Goal: Book appointment/travel/reservation

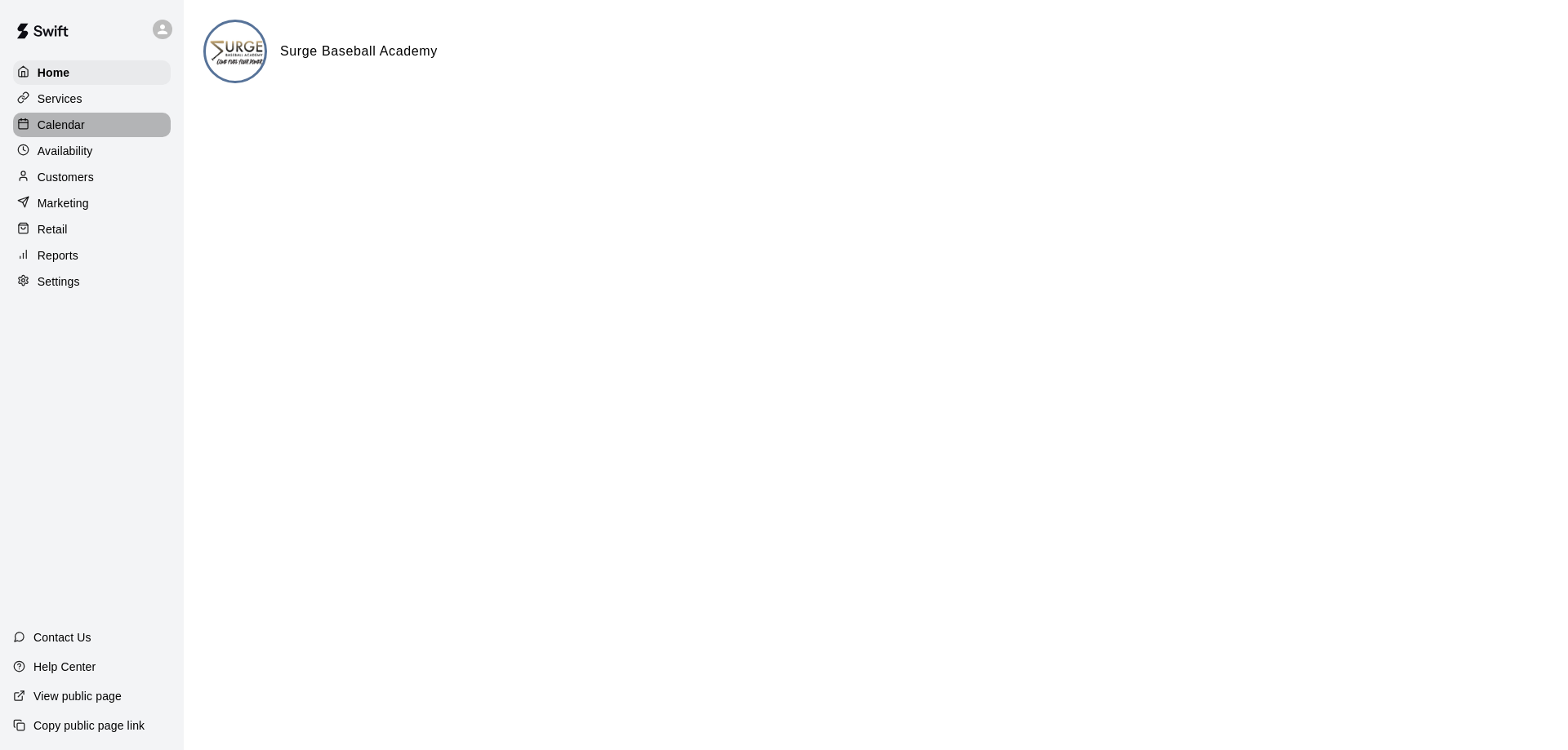
click at [92, 132] on div "Calendar" at bounding box center [92, 125] width 157 height 25
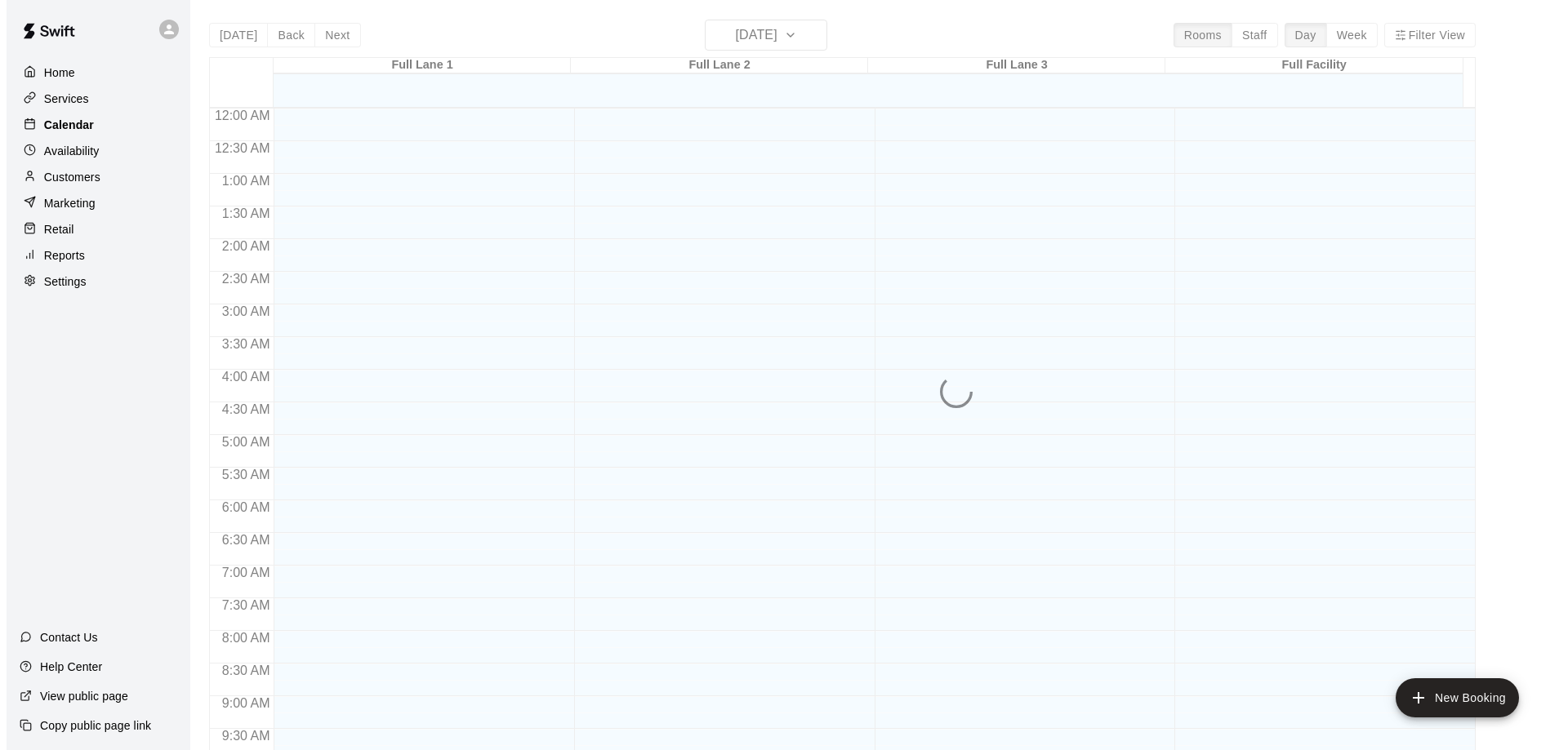
scroll to position [858, 0]
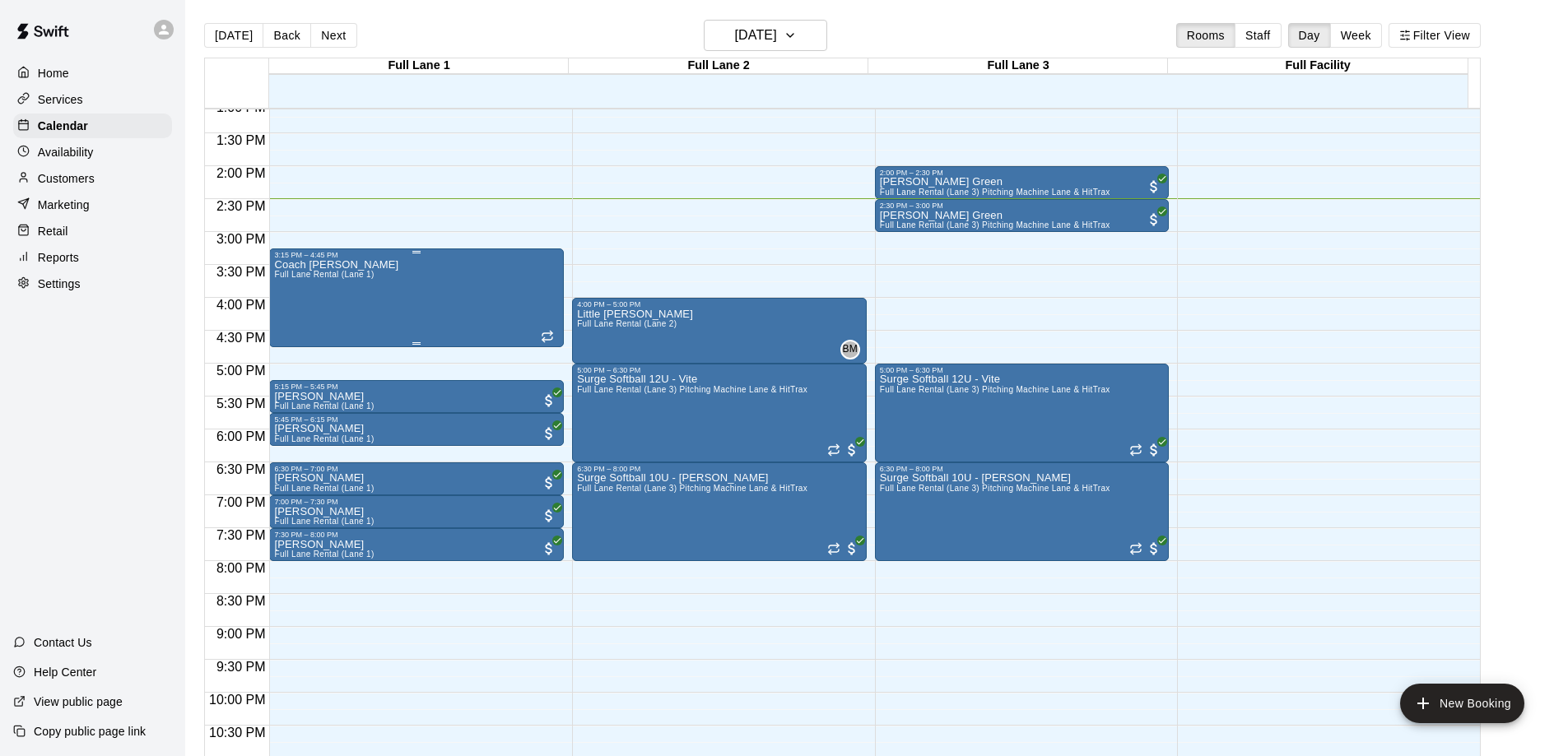
click at [348, 293] on div "Coach [PERSON_NAME] Full [PERSON_NAME] Rental (Lane 1)" at bounding box center [337, 637] width 125 height 756
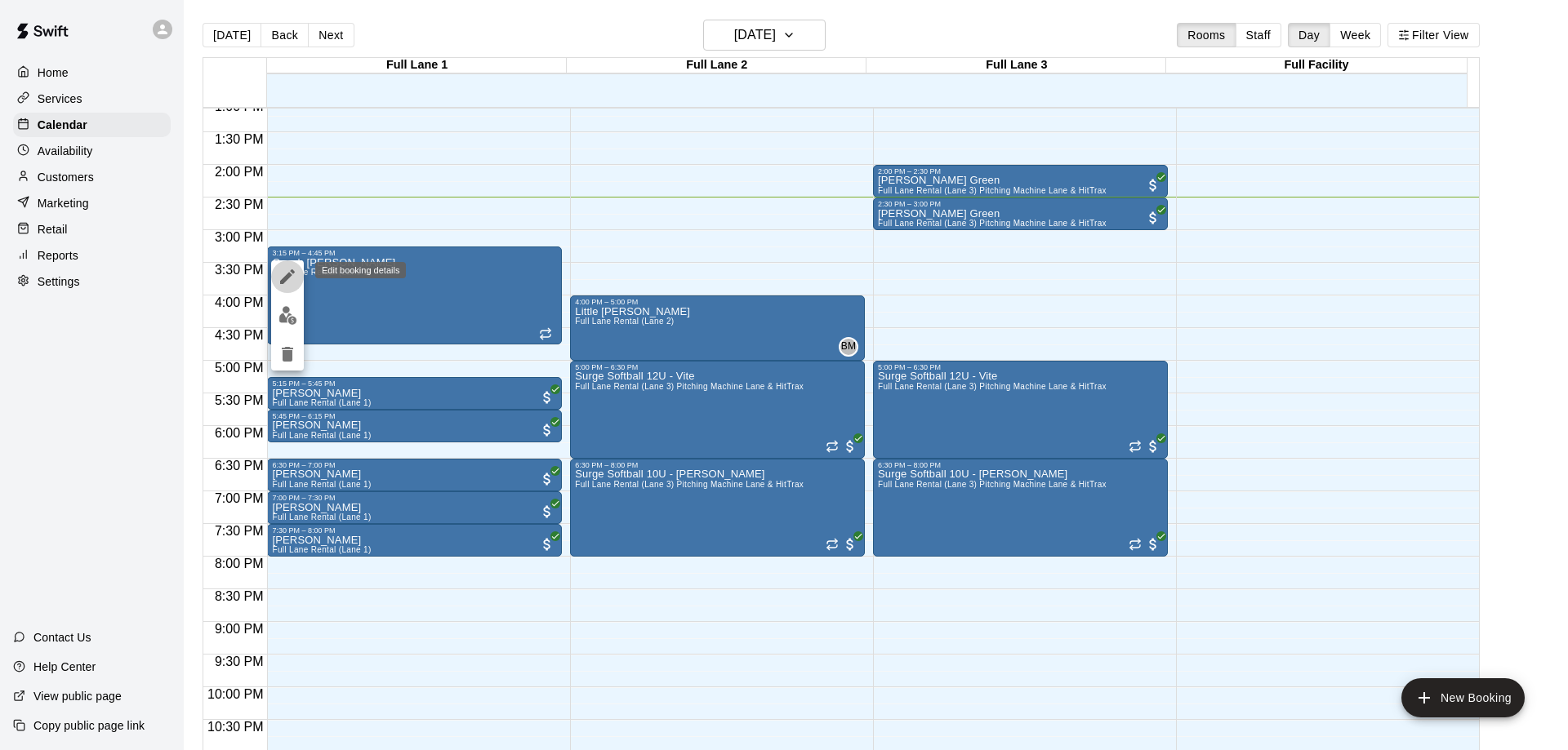
click at [284, 273] on icon "edit" at bounding box center [287, 277] width 19 height 19
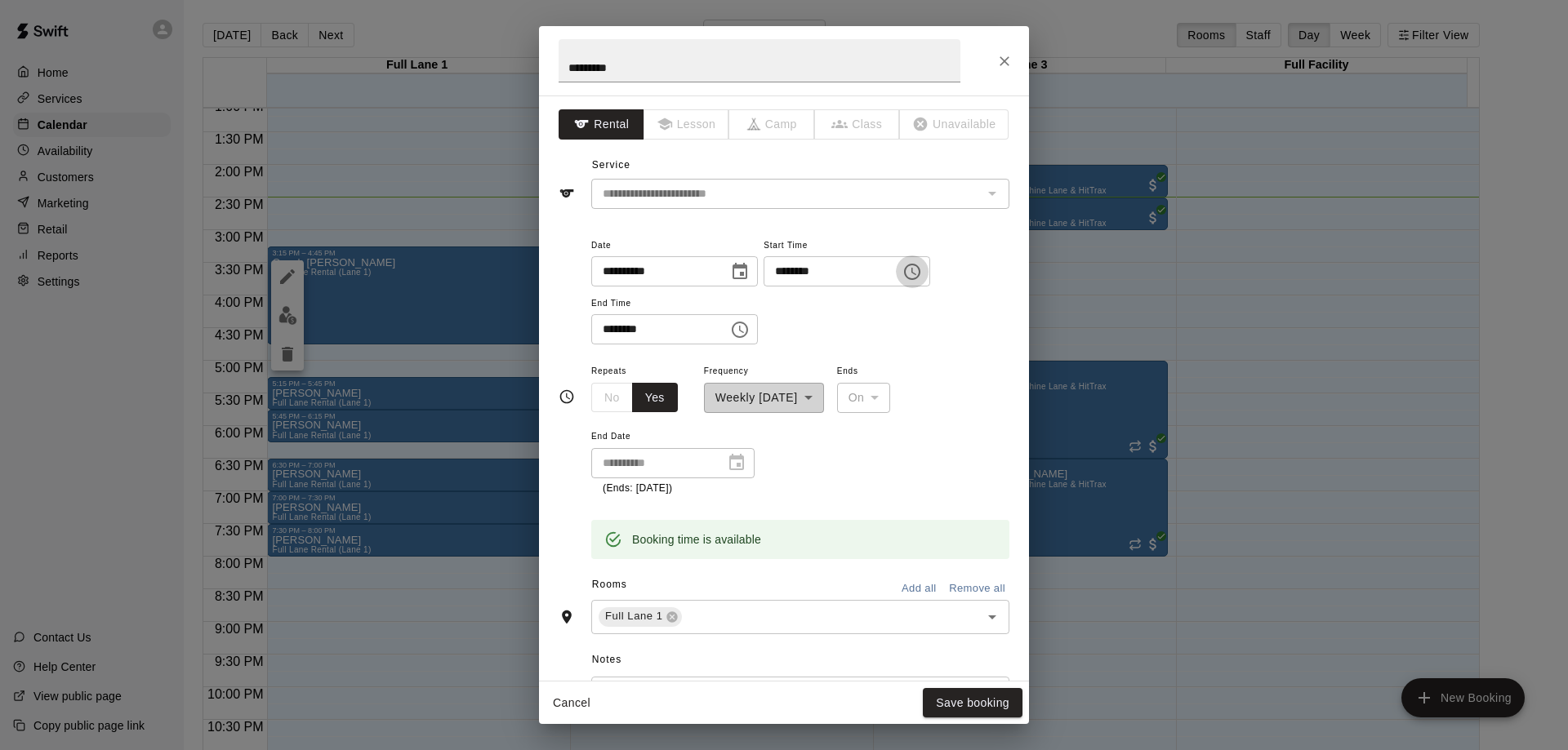
click at [922, 270] on icon "Choose time, selected time is 3:15 PM" at bounding box center [912, 272] width 19 height 19
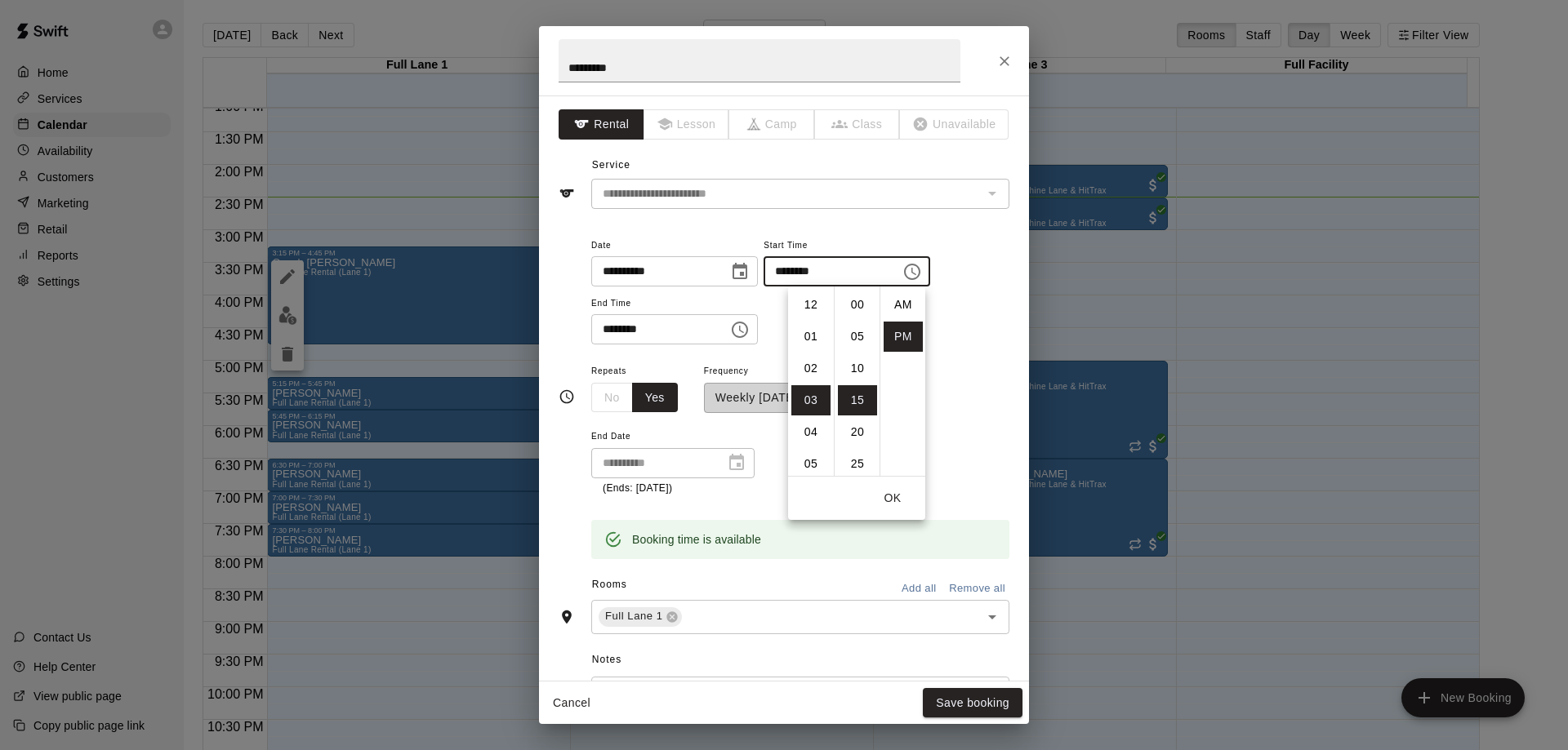
scroll to position [29, 0]
click at [810, 334] on li "04" at bounding box center [811, 337] width 39 height 30
type input "********"
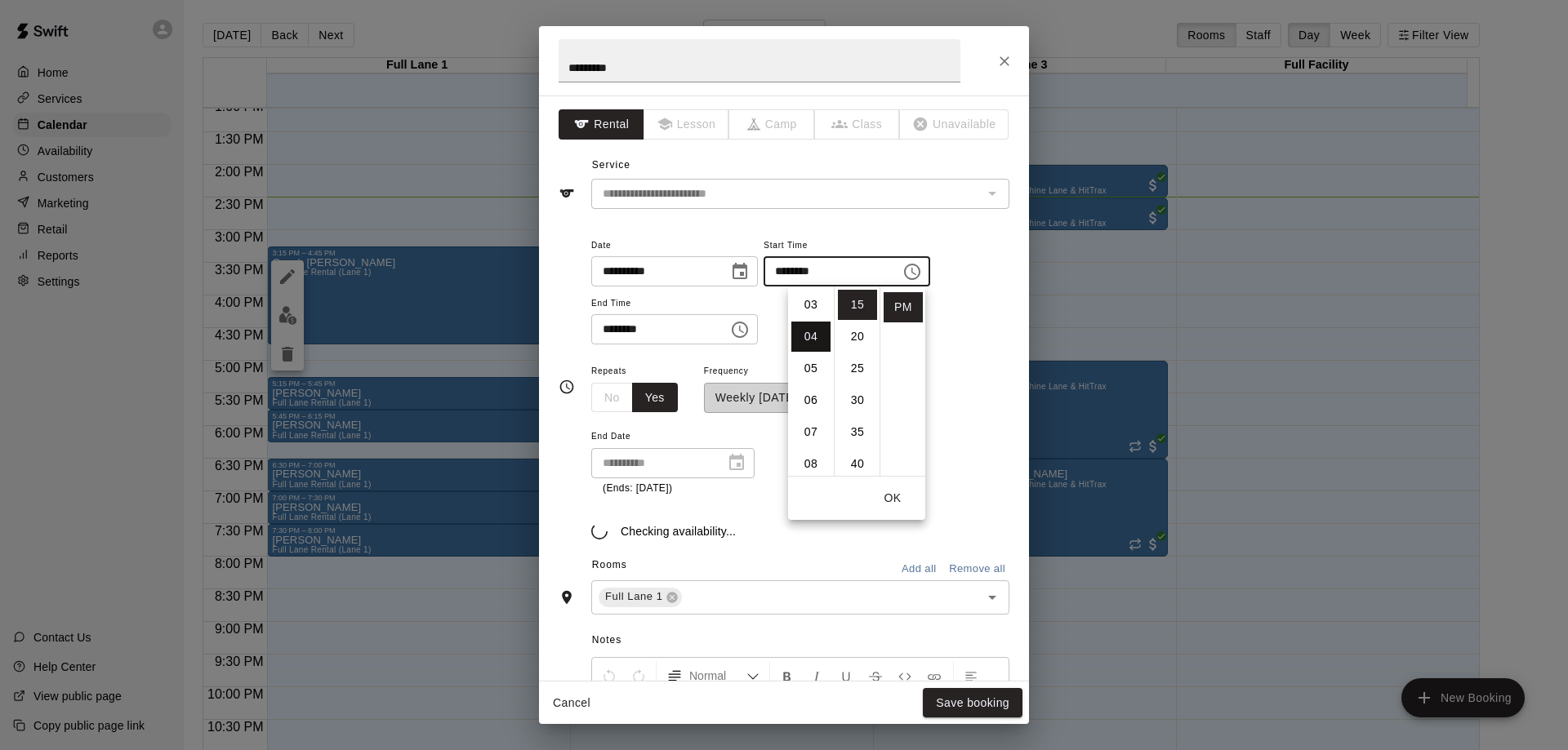
scroll to position [127, 0]
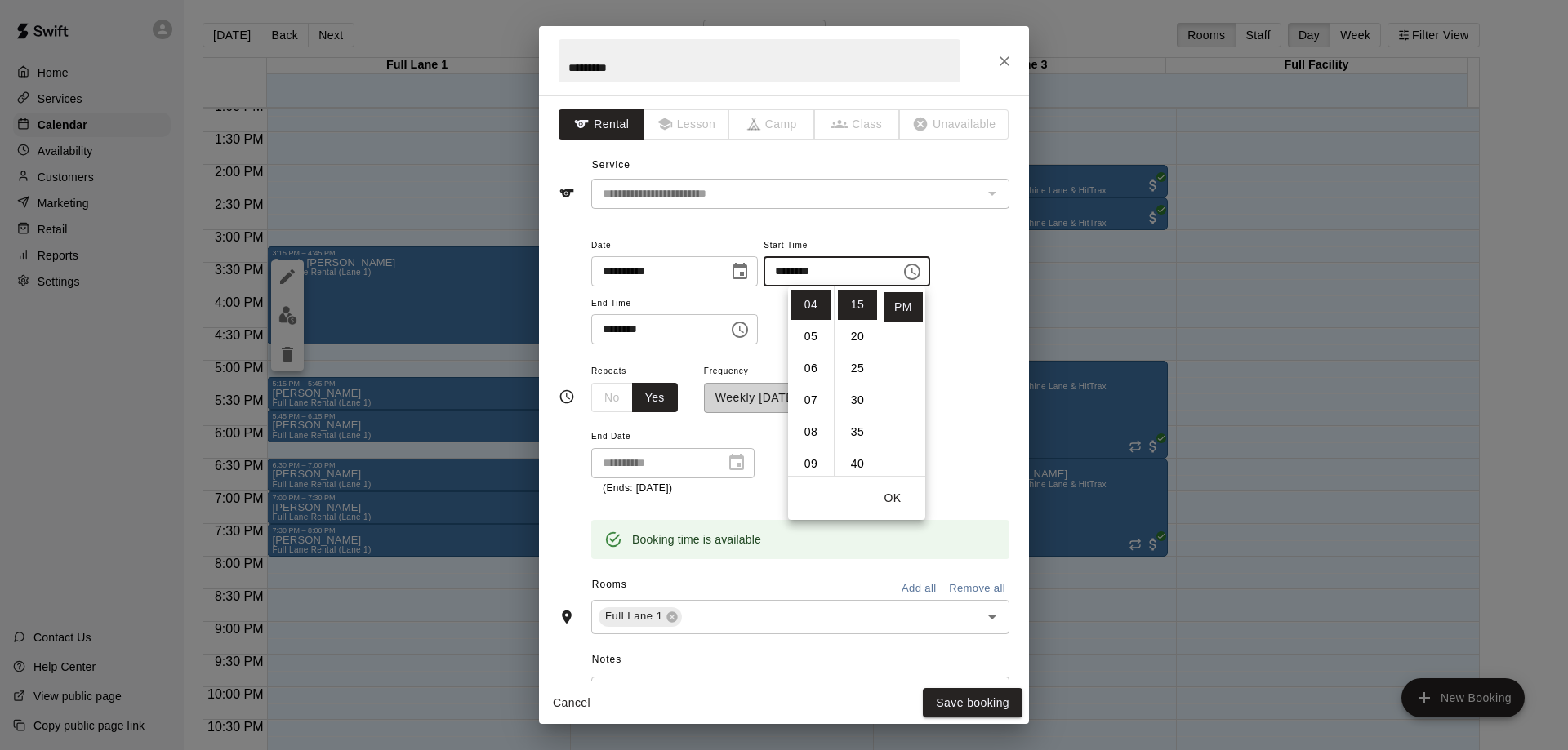
click at [897, 496] on button "OK" at bounding box center [892, 498] width 52 height 30
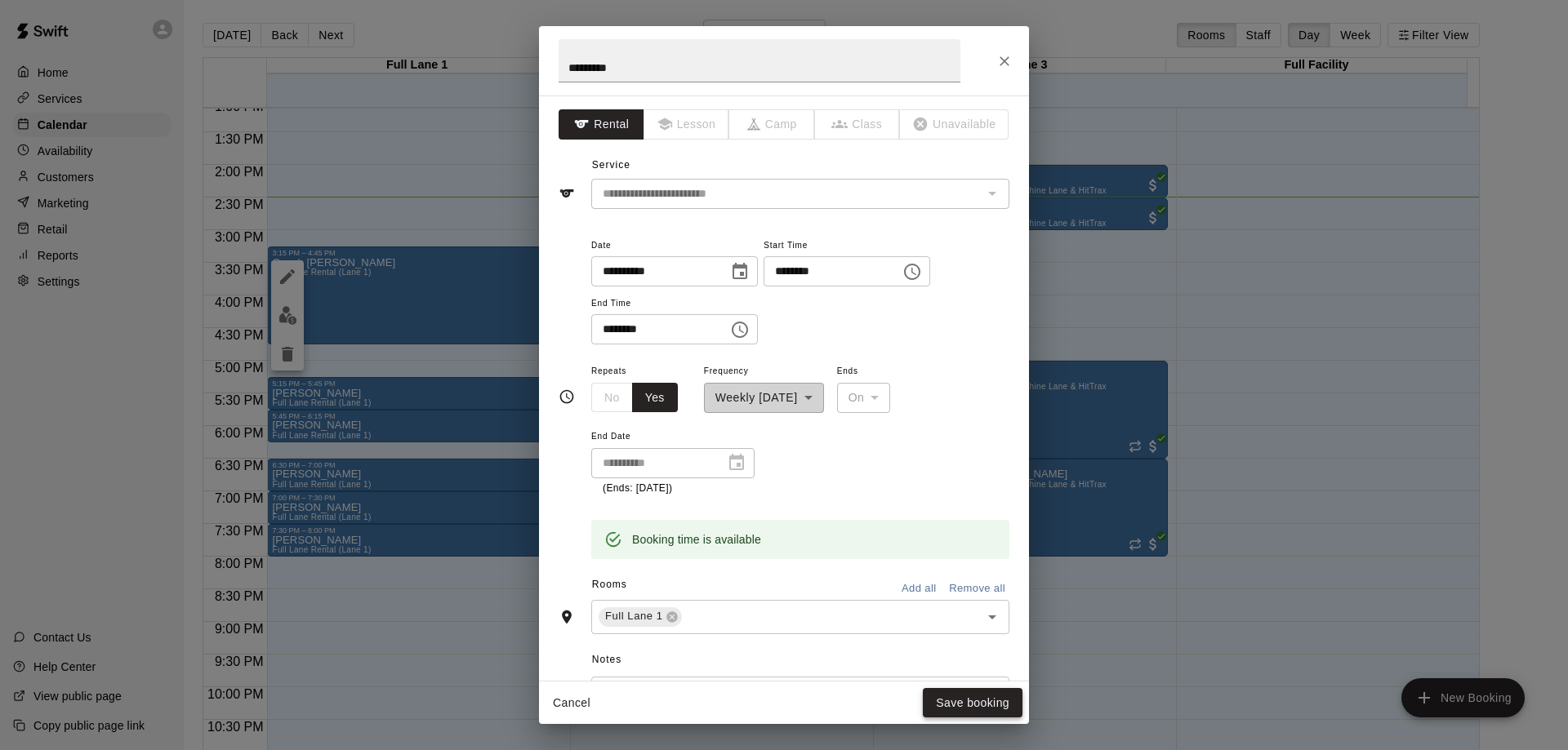
click at [996, 700] on button "Save booking" at bounding box center [972, 703] width 100 height 30
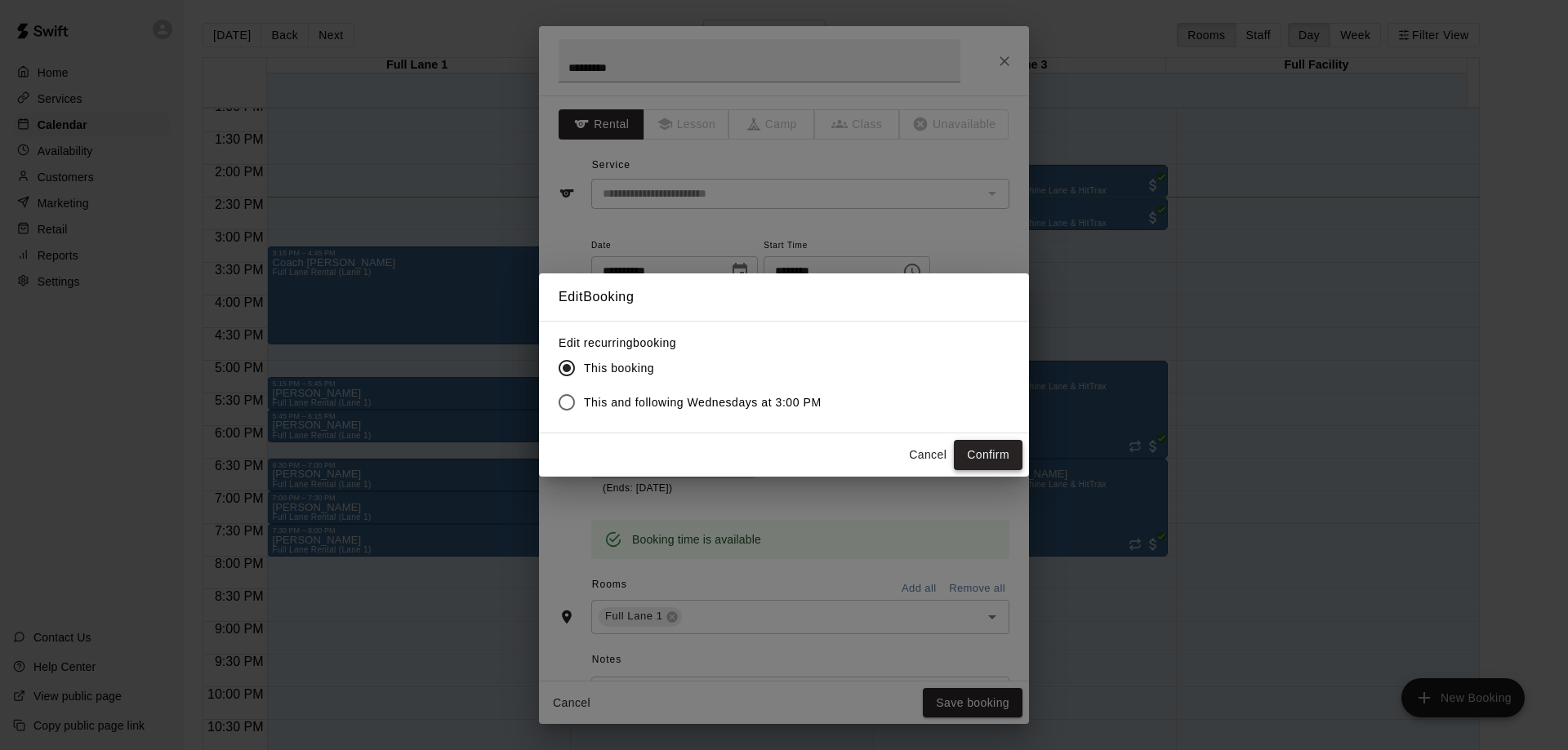
click at [983, 455] on button "Confirm" at bounding box center [989, 455] width 69 height 30
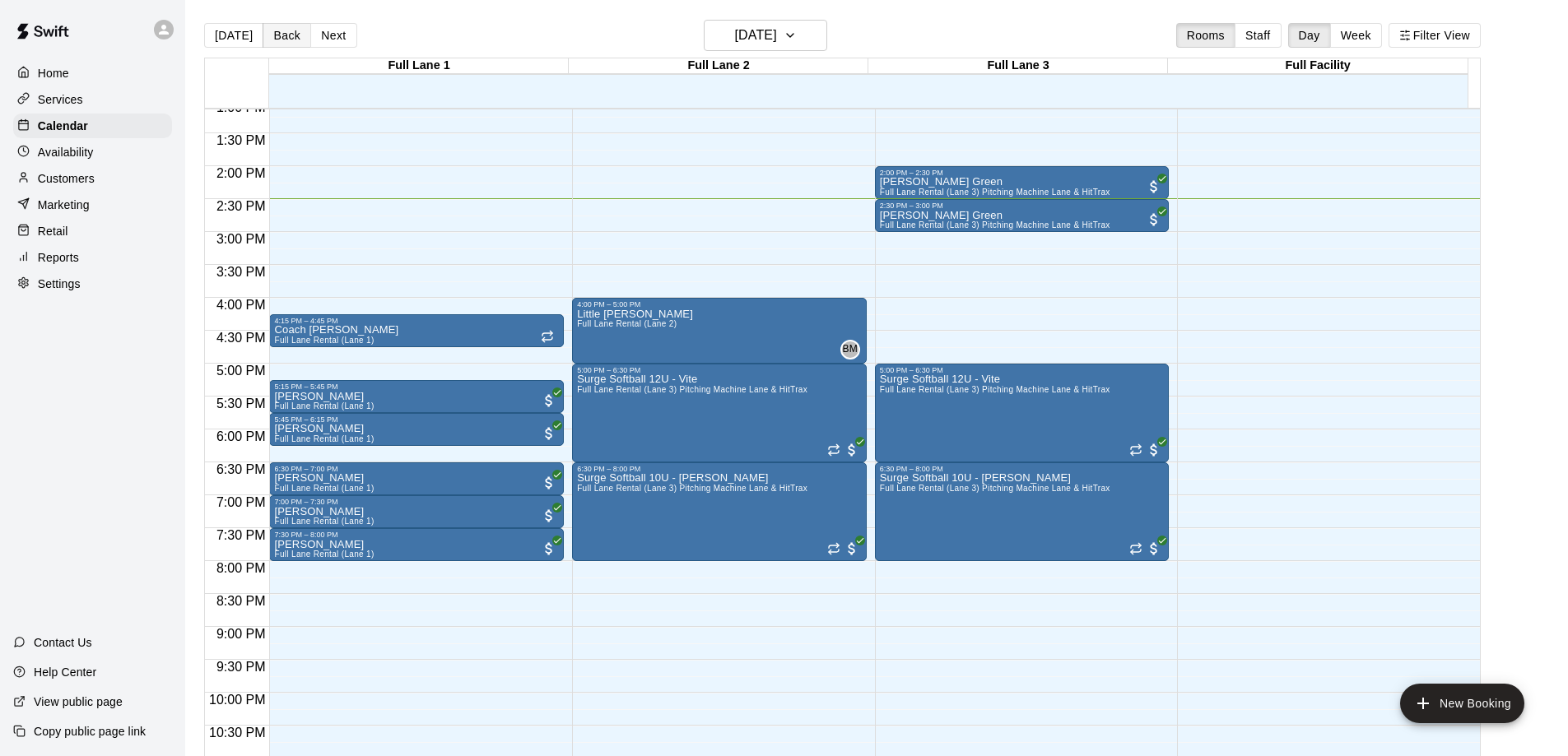
click at [282, 38] on button "Back" at bounding box center [287, 36] width 49 height 25
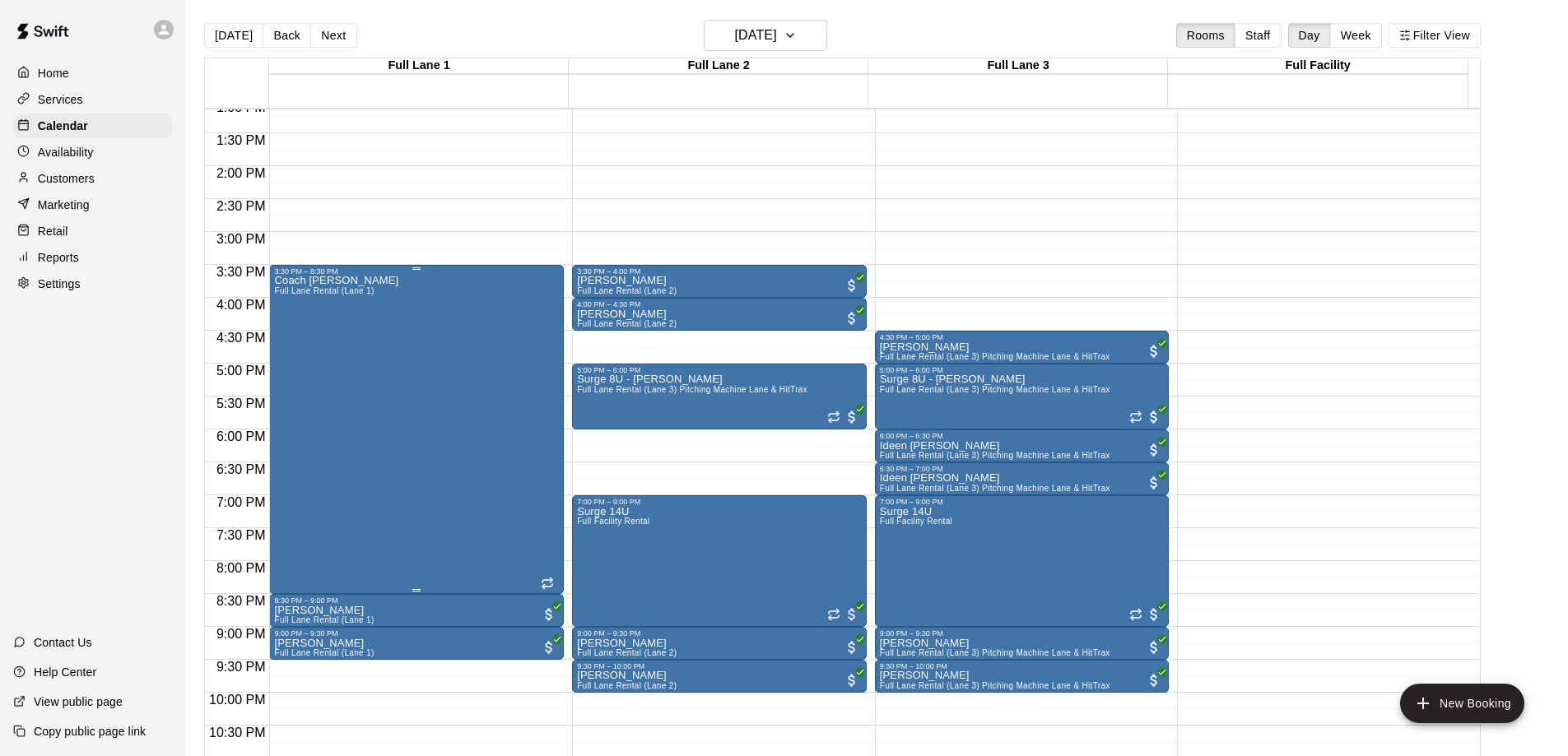
click at [411, 394] on div "Coach [PERSON_NAME] Full [PERSON_NAME] Rental (Lane 1)" at bounding box center [417, 654] width 285 height 756
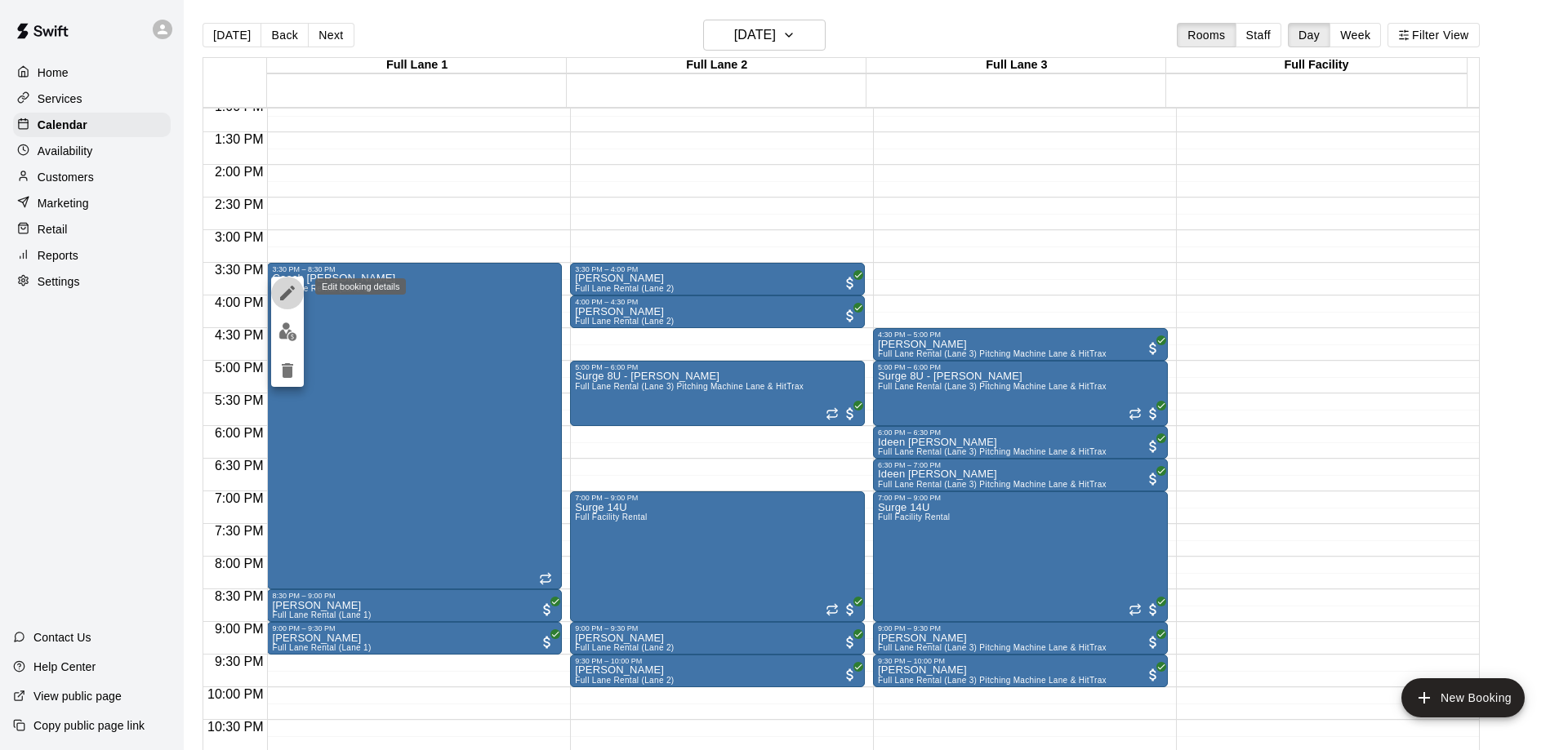
click at [285, 289] on icon "edit" at bounding box center [287, 293] width 19 height 19
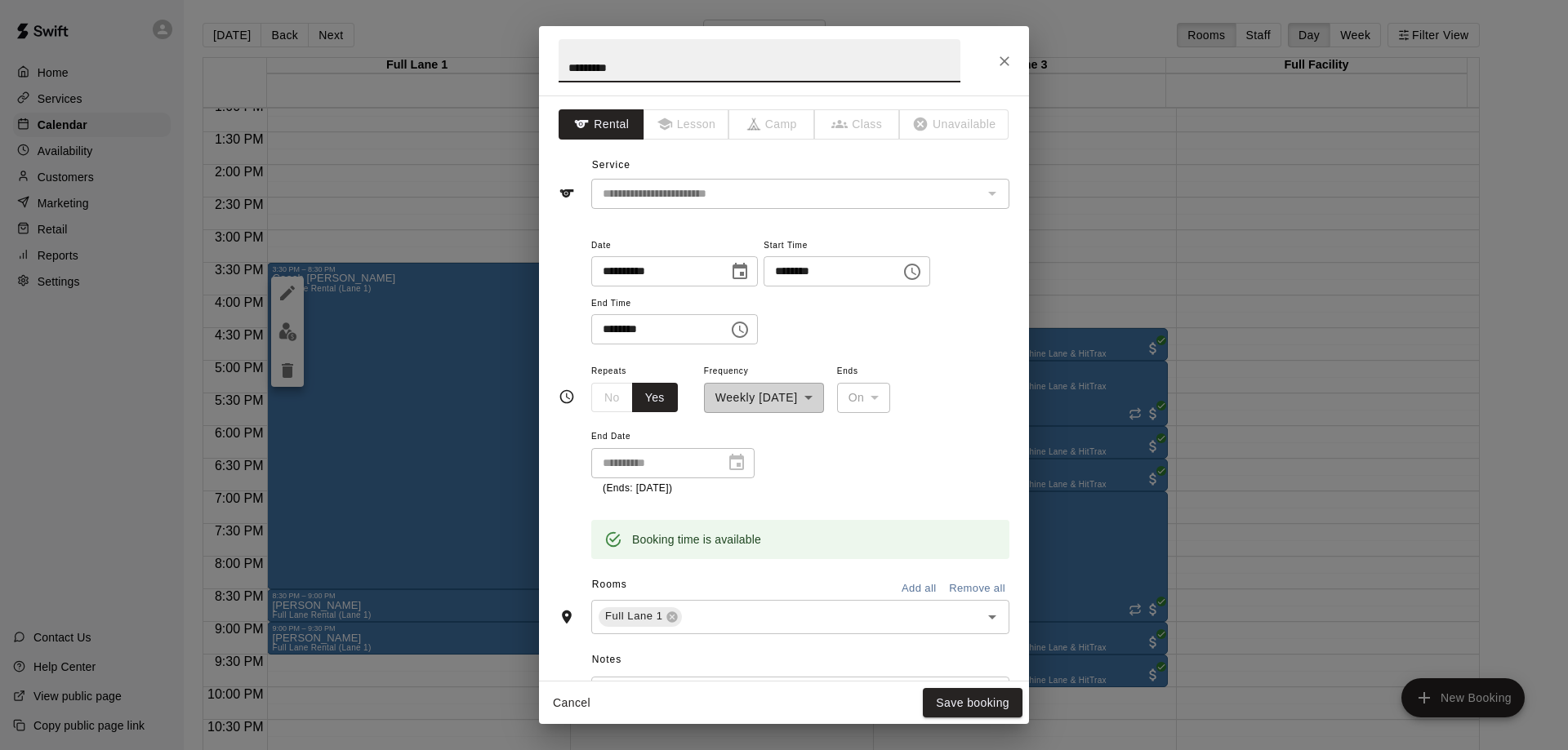
click at [916, 274] on icon "Choose time, selected time is 3:30 PM" at bounding box center [913, 271] width 5 height 7
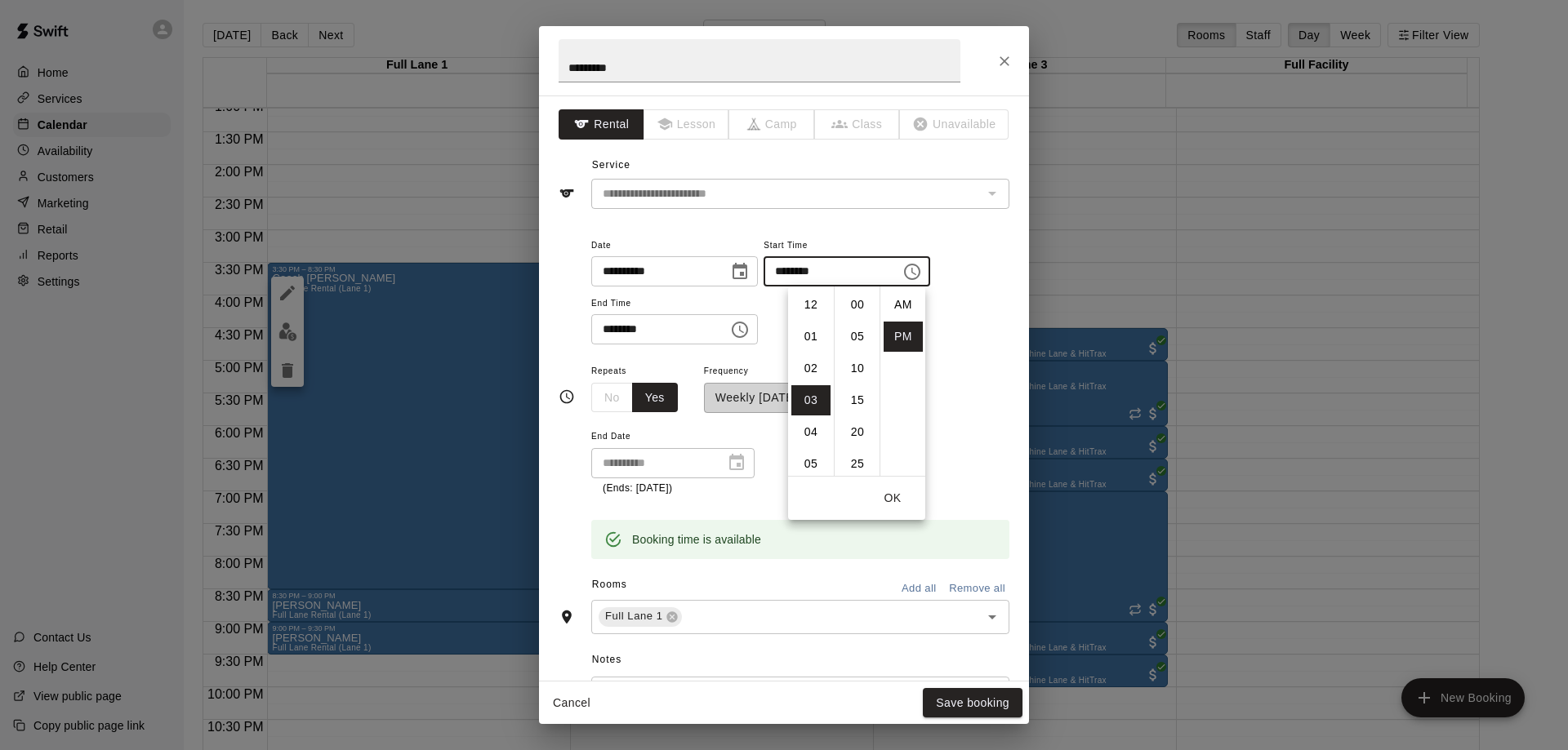
scroll to position [29, 0]
click at [809, 337] on li "04" at bounding box center [811, 337] width 39 height 30
click at [848, 304] on li "00" at bounding box center [857, 305] width 39 height 30
type input "********"
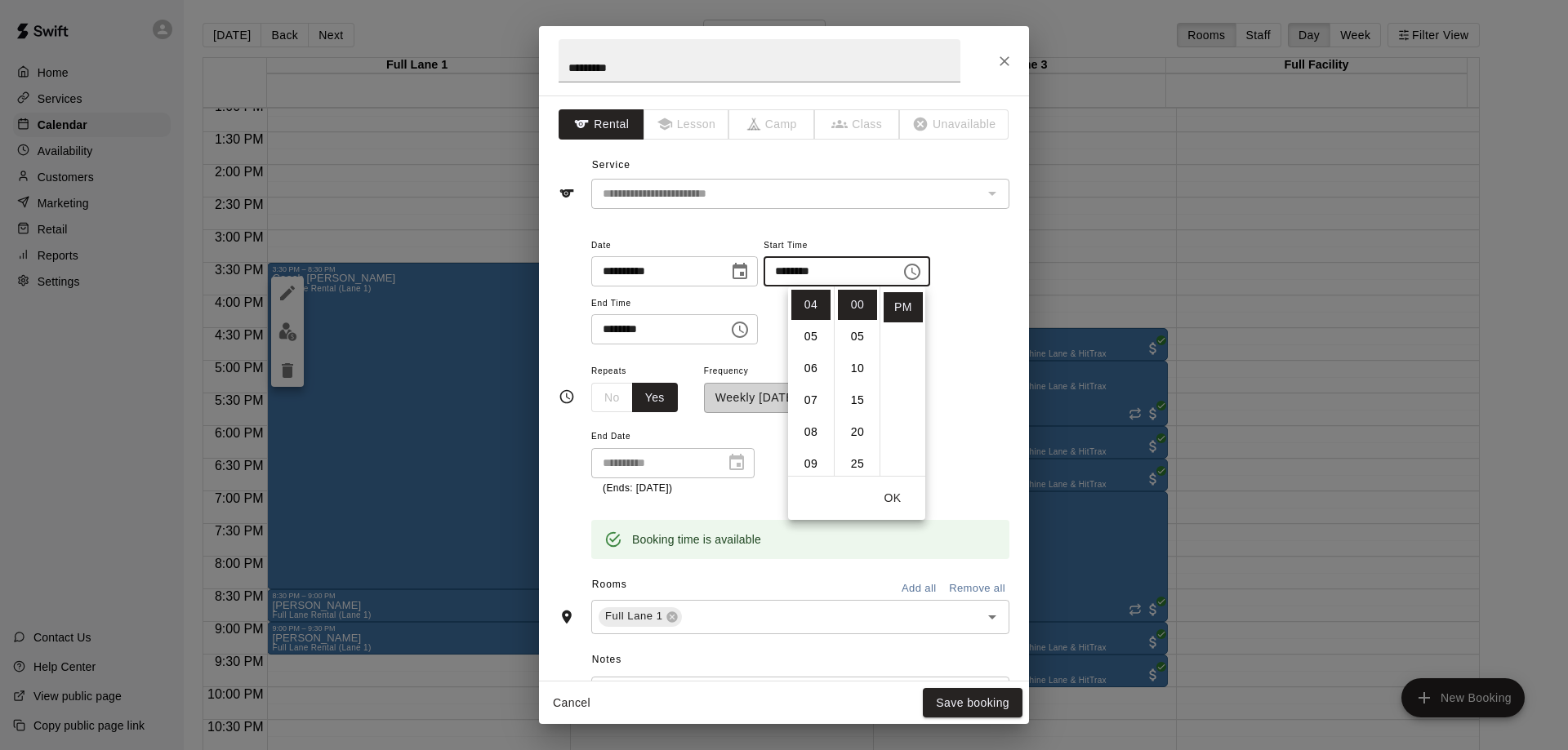
click at [749, 330] on icon "Choose time, selected time is 8:30 PM" at bounding box center [739, 330] width 19 height 19
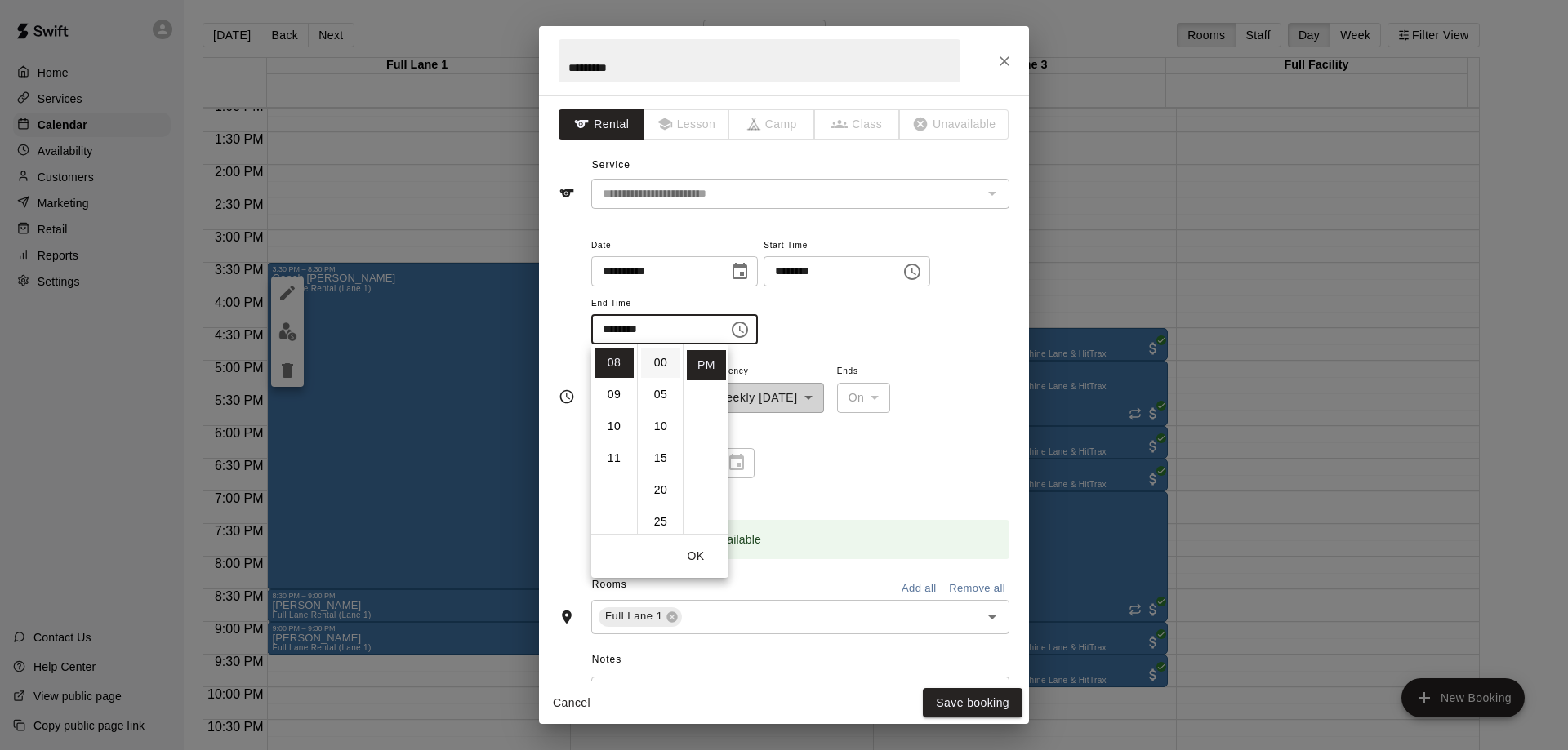
click at [663, 363] on li "00" at bounding box center [661, 363] width 39 height 30
type input "********"
click at [708, 557] on button "OK" at bounding box center [695, 557] width 52 height 30
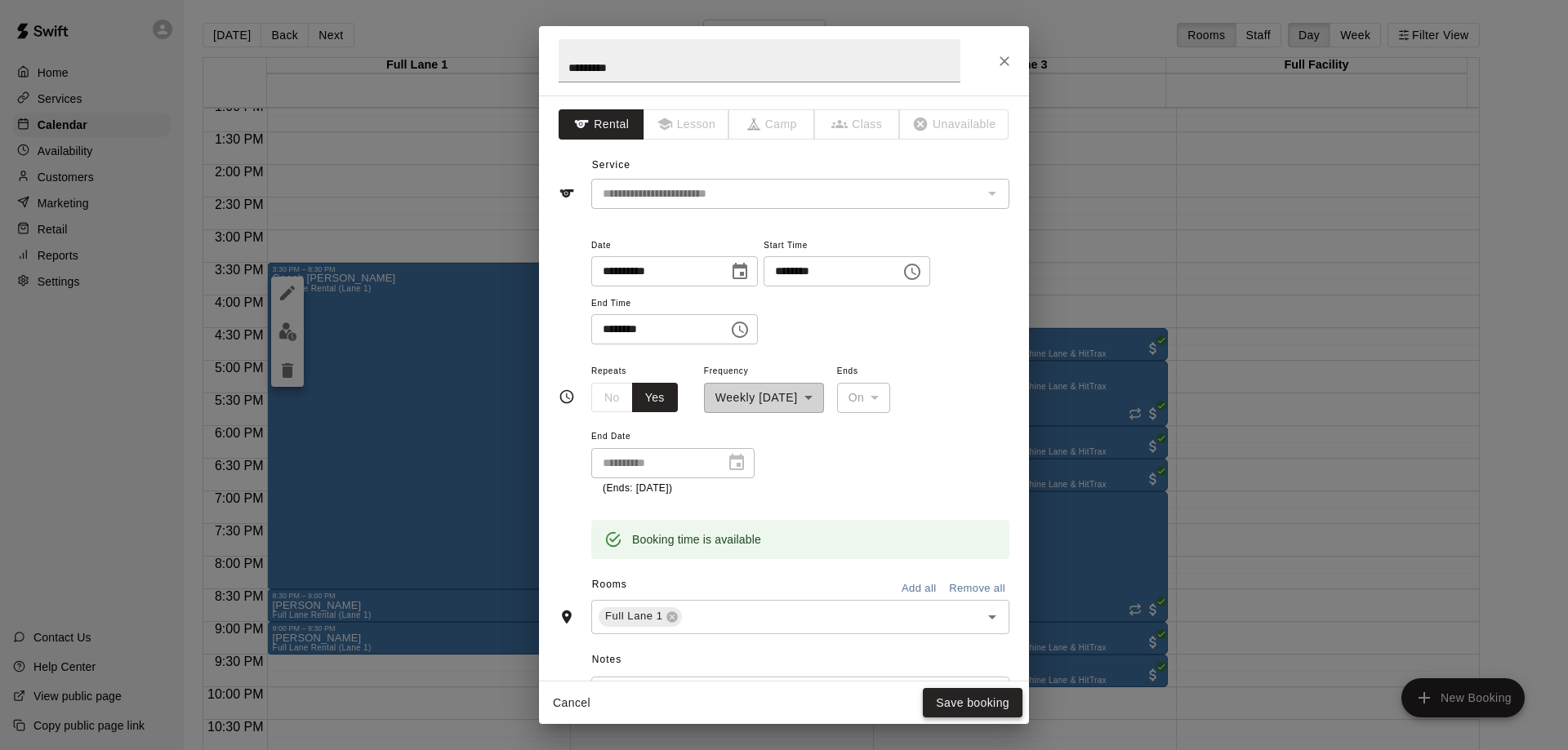
click at [966, 696] on button "Save booking" at bounding box center [972, 703] width 100 height 30
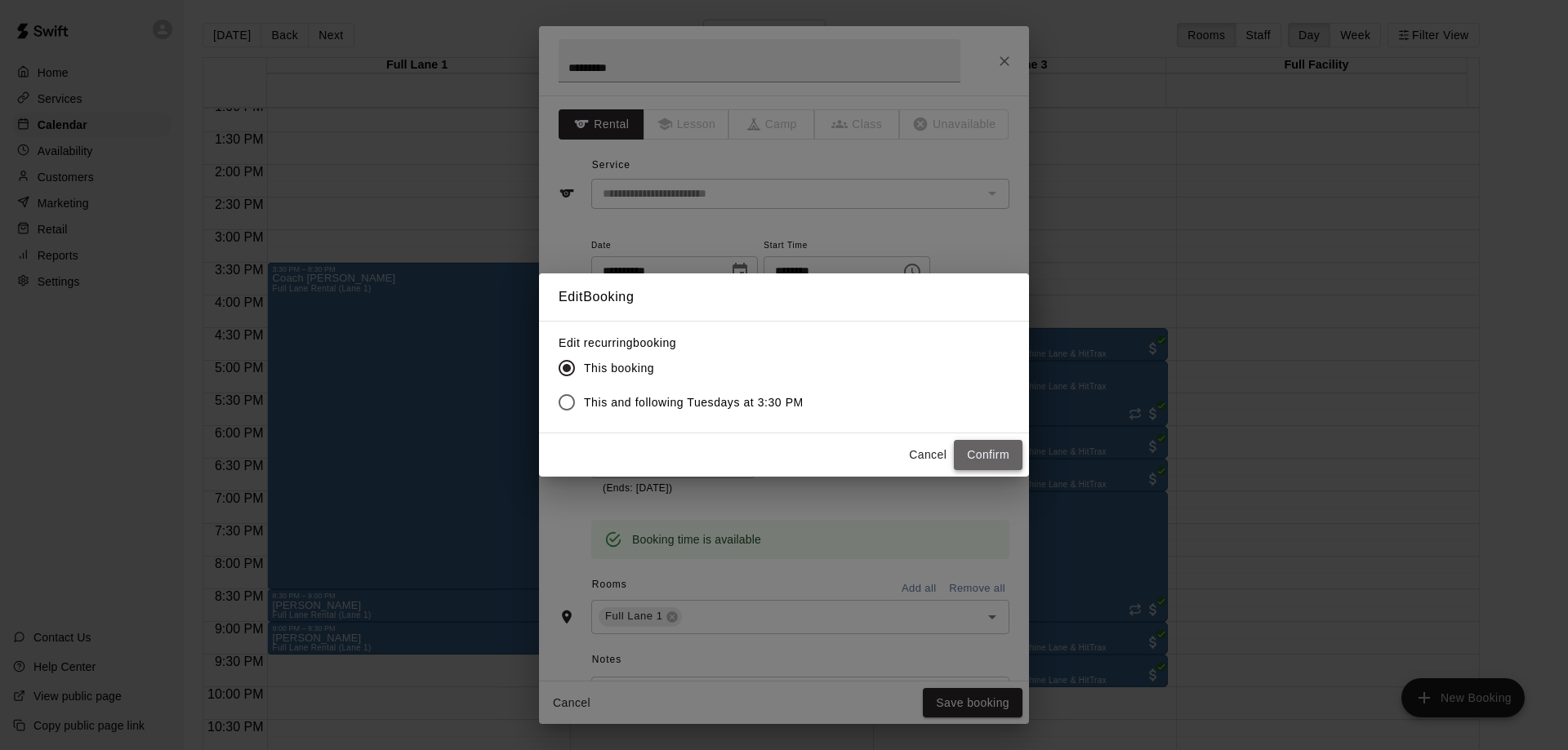
click at [984, 451] on button "Confirm" at bounding box center [989, 455] width 69 height 30
